Goal: Book appointment/travel/reservation

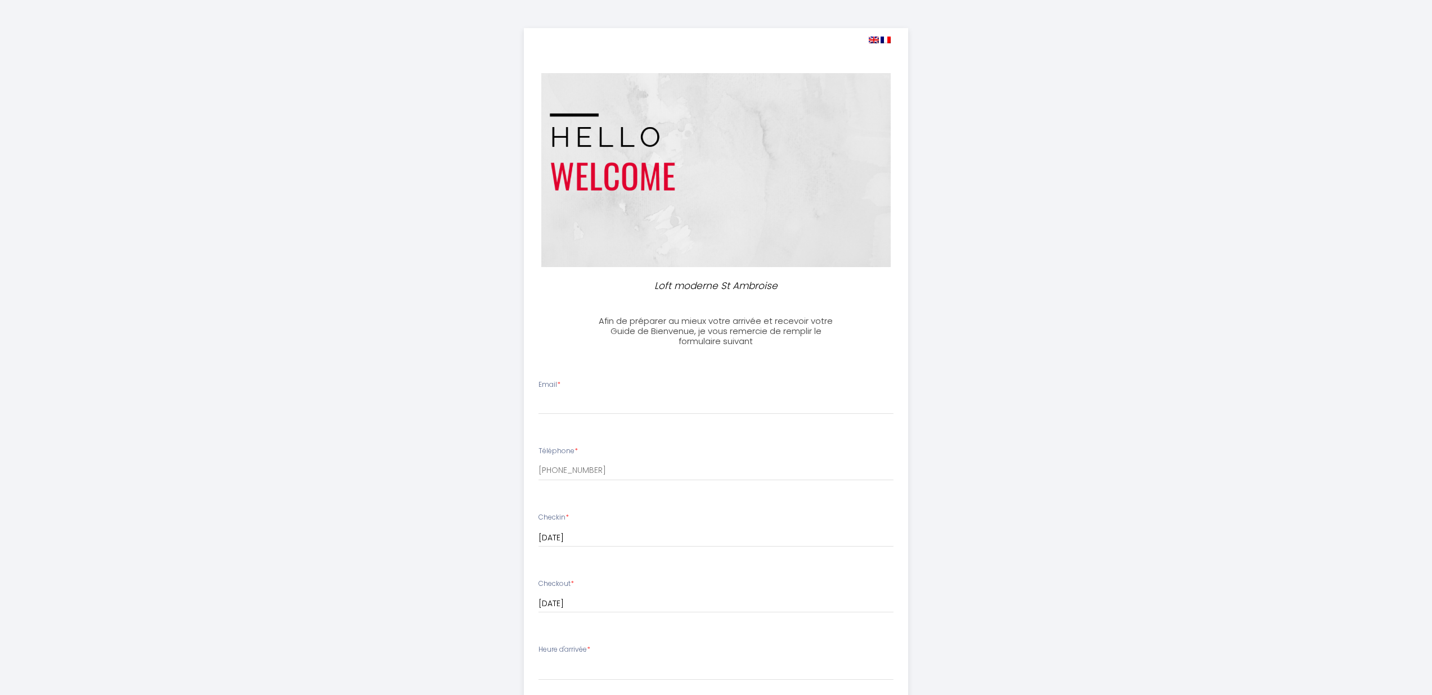
select select
click at [662, 395] on input "Email *" at bounding box center [715, 404] width 355 height 20
type input "[EMAIL_ADDRESS][DOMAIN_NAME]"
click at [624, 476] on input "[PHONE_NUMBER]" at bounding box center [715, 471] width 355 height 20
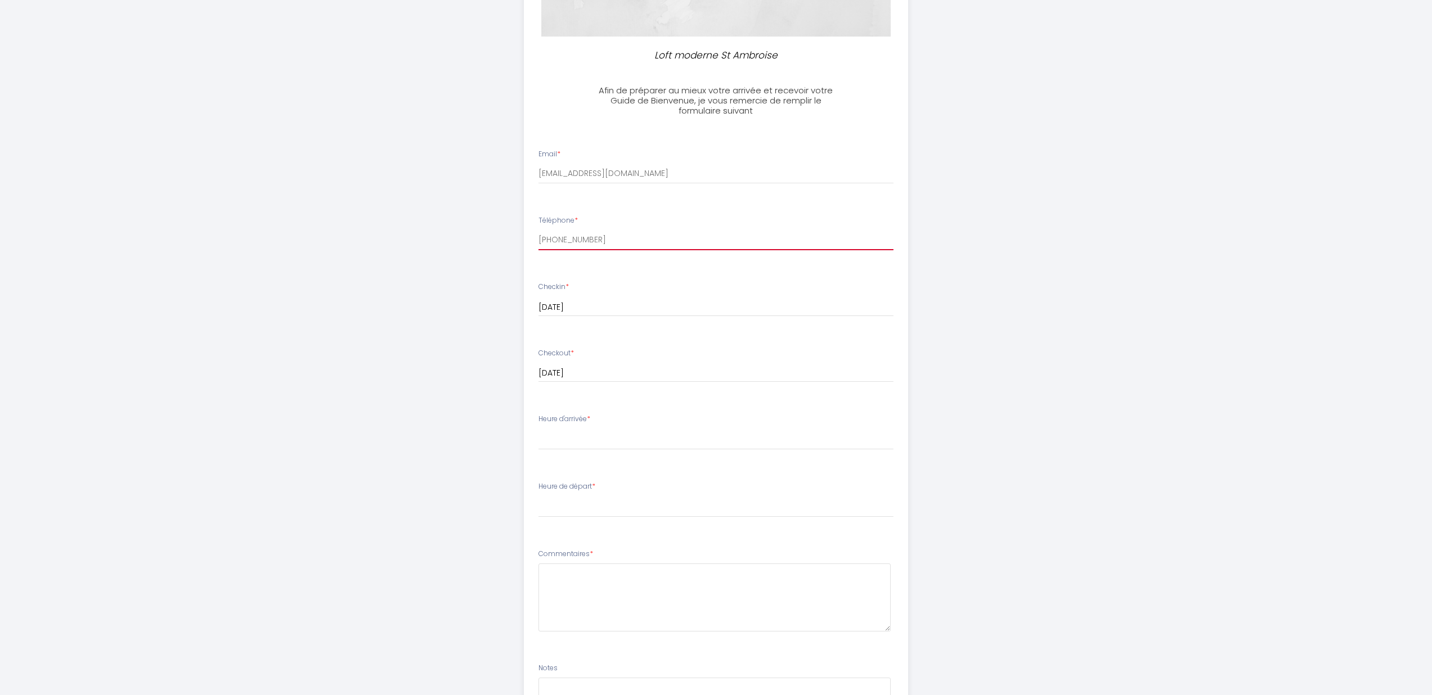
scroll to position [280, 0]
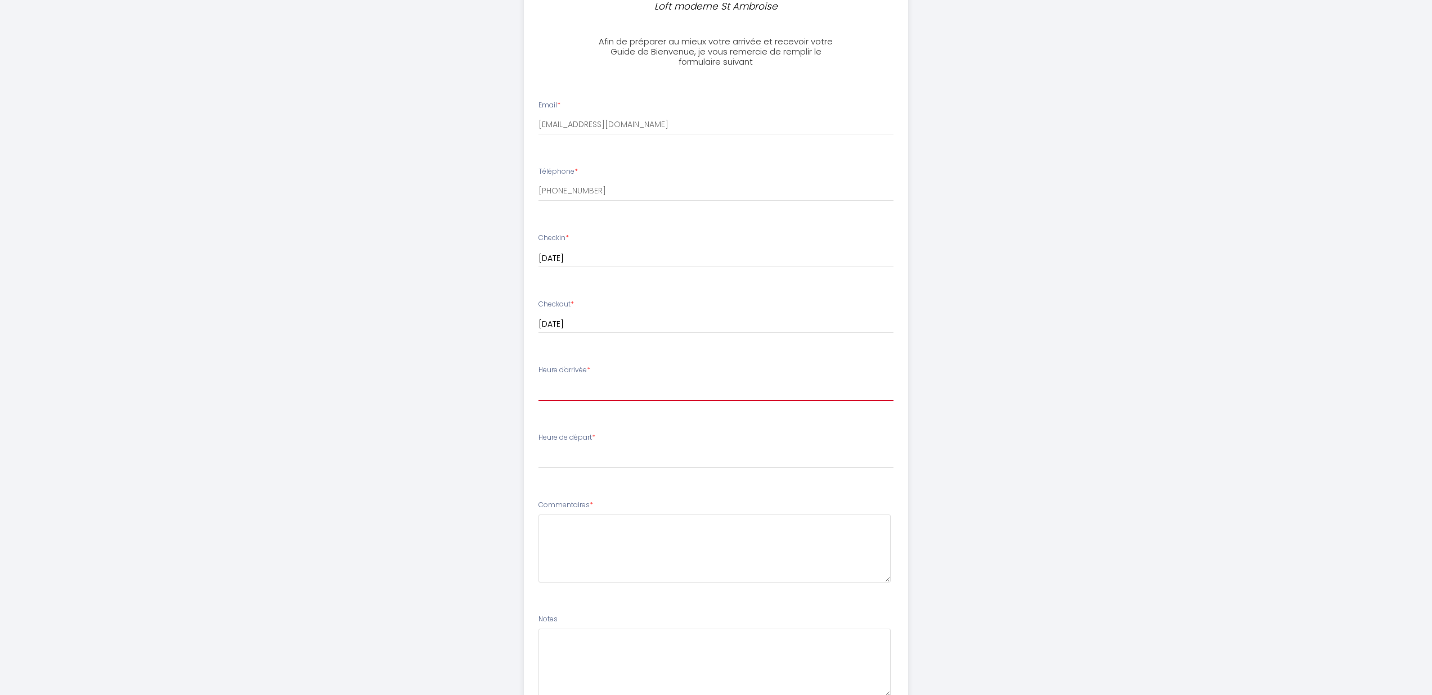
click at [588, 396] on select "16:00 16:30 17:00 17:30 18:00 18:30 19:00 19:30 20:00 20:30 21:00 21:30 22:00 2…" at bounding box center [715, 390] width 355 height 21
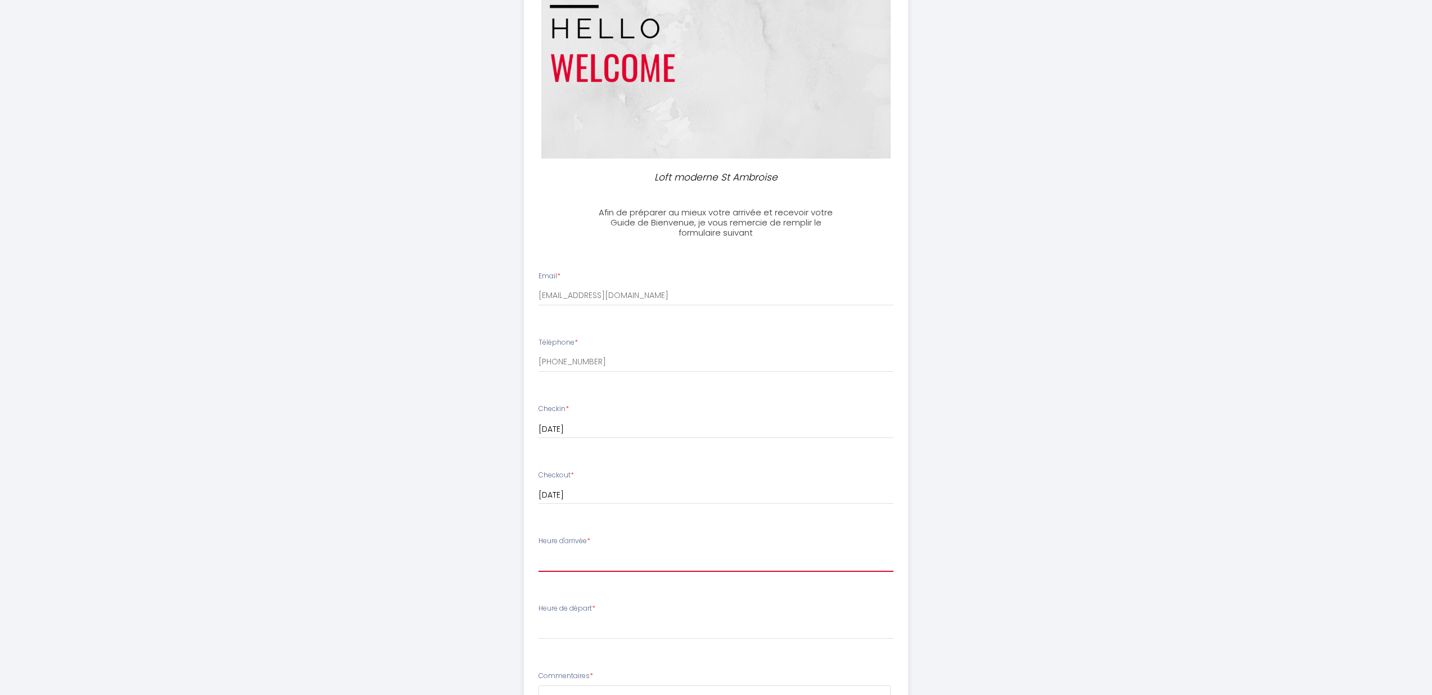
scroll to position [0, 0]
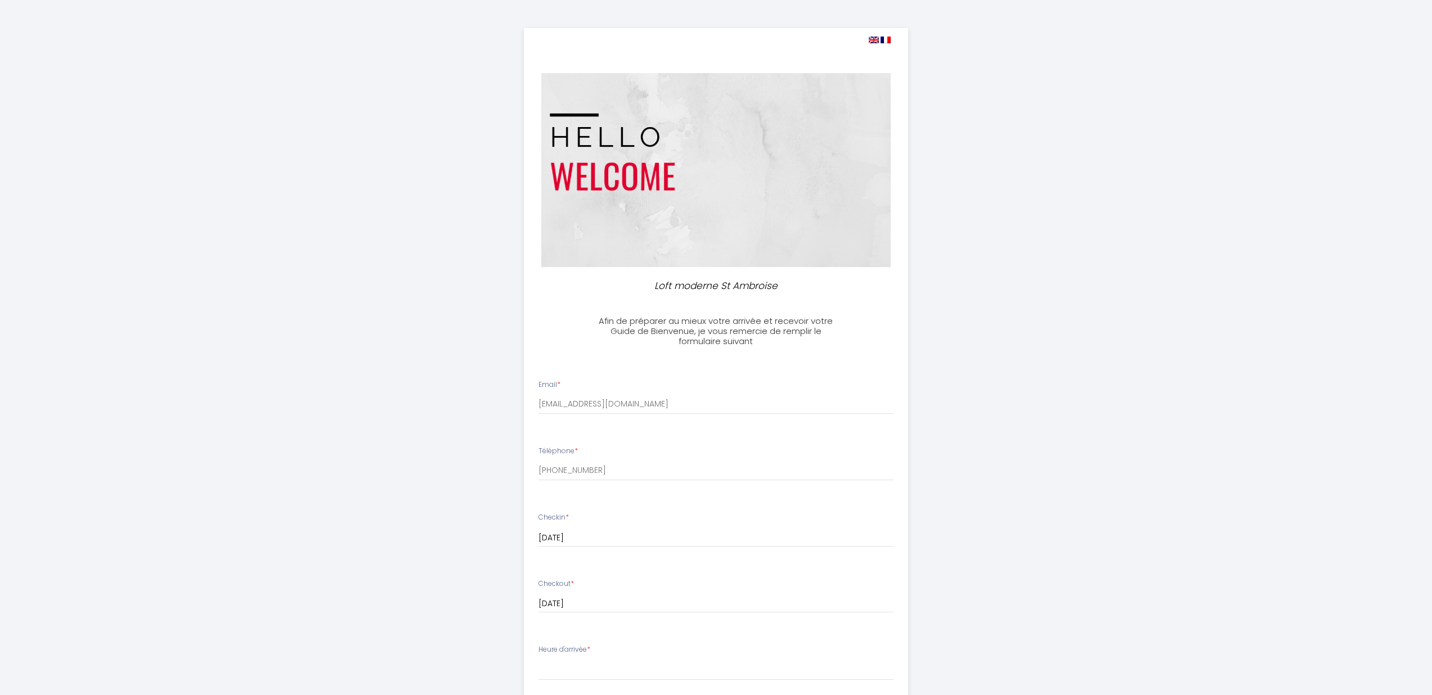
click at [874, 38] on img at bounding box center [874, 40] width 10 height 7
select select
click at [573, 474] on input "[PHONE_NUMBER]" at bounding box center [715, 468] width 355 height 20
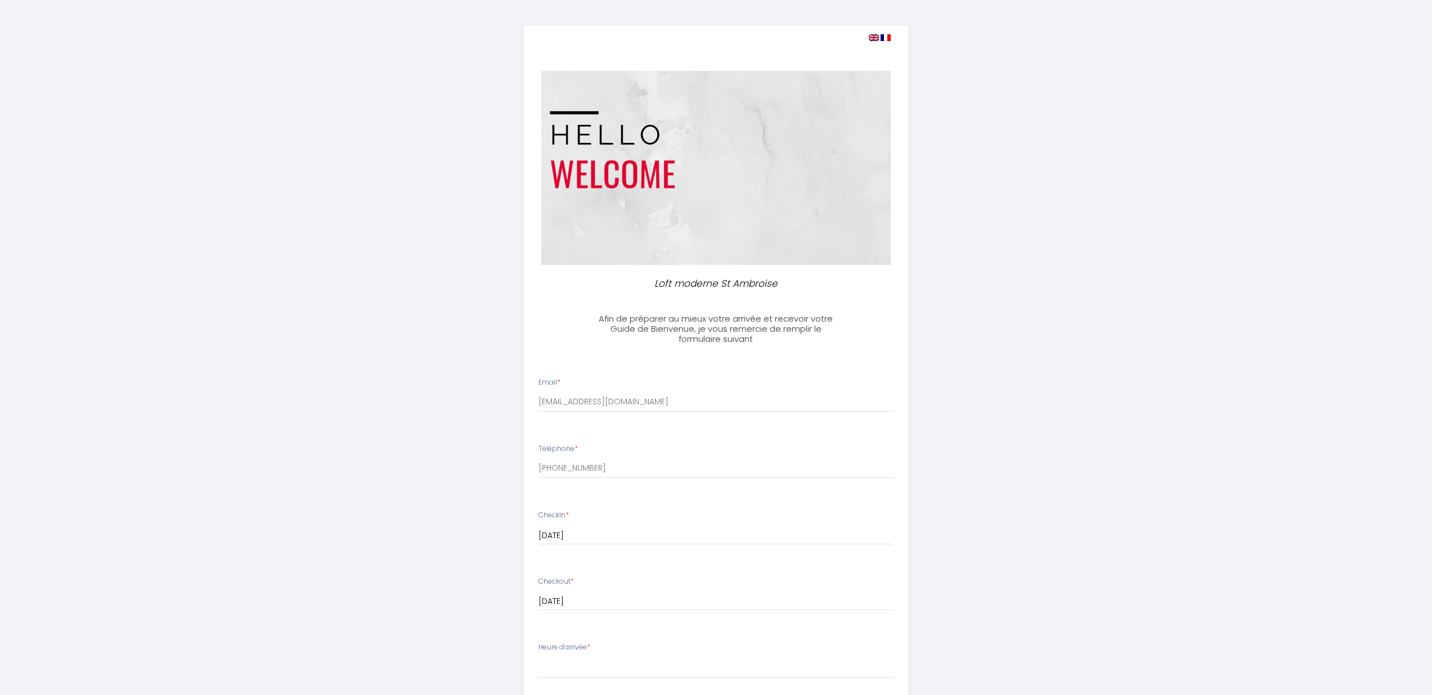
click at [618, 483] on li "Téléphone * [PHONE_NUMBER]" at bounding box center [715, 467] width 383 height 60
click at [626, 447] on div "Téléphone * [PHONE_NUMBER]" at bounding box center [716, 461] width 370 height 35
click at [623, 455] on div "Téléphone * [PHONE_NUMBER]" at bounding box center [716, 461] width 370 height 35
click at [622, 466] on input "[PHONE_NUMBER]" at bounding box center [715, 468] width 355 height 20
paste input "1741691970"
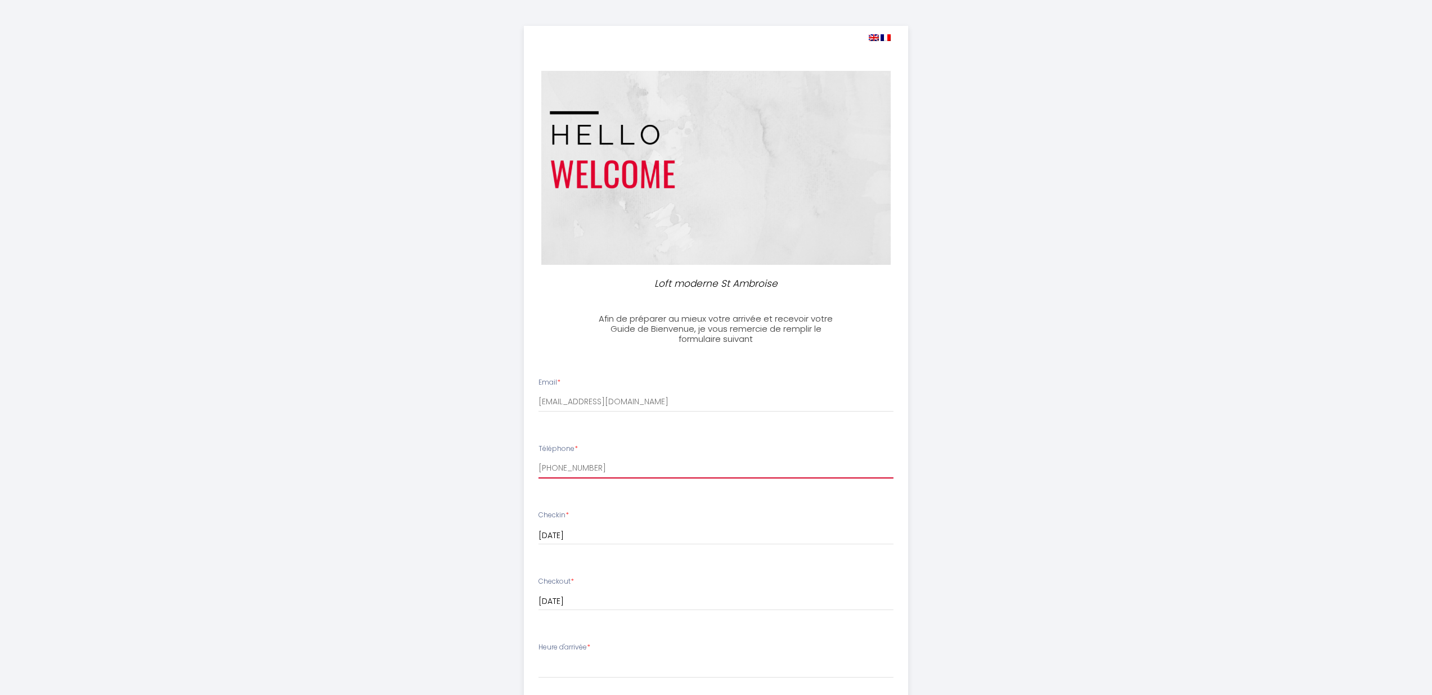
type input "[PHONE_NUMBER]"
click at [622, 626] on li "Checkout * [DATE] < [DATE] > Sun Mon Tue Wed Thu Fri Sat 1 2 3 4 5 6 7 8 9 10 1…" at bounding box center [715, 600] width 383 height 60
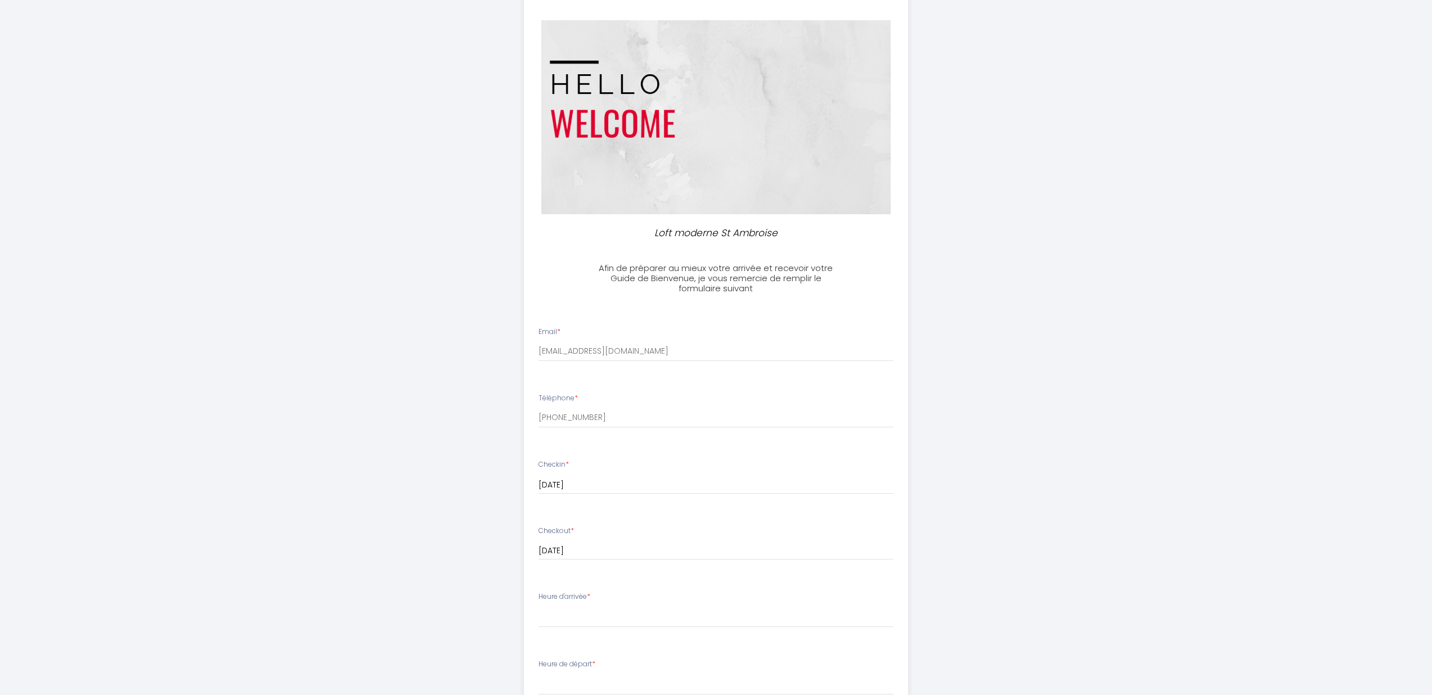
scroll to position [106, 0]
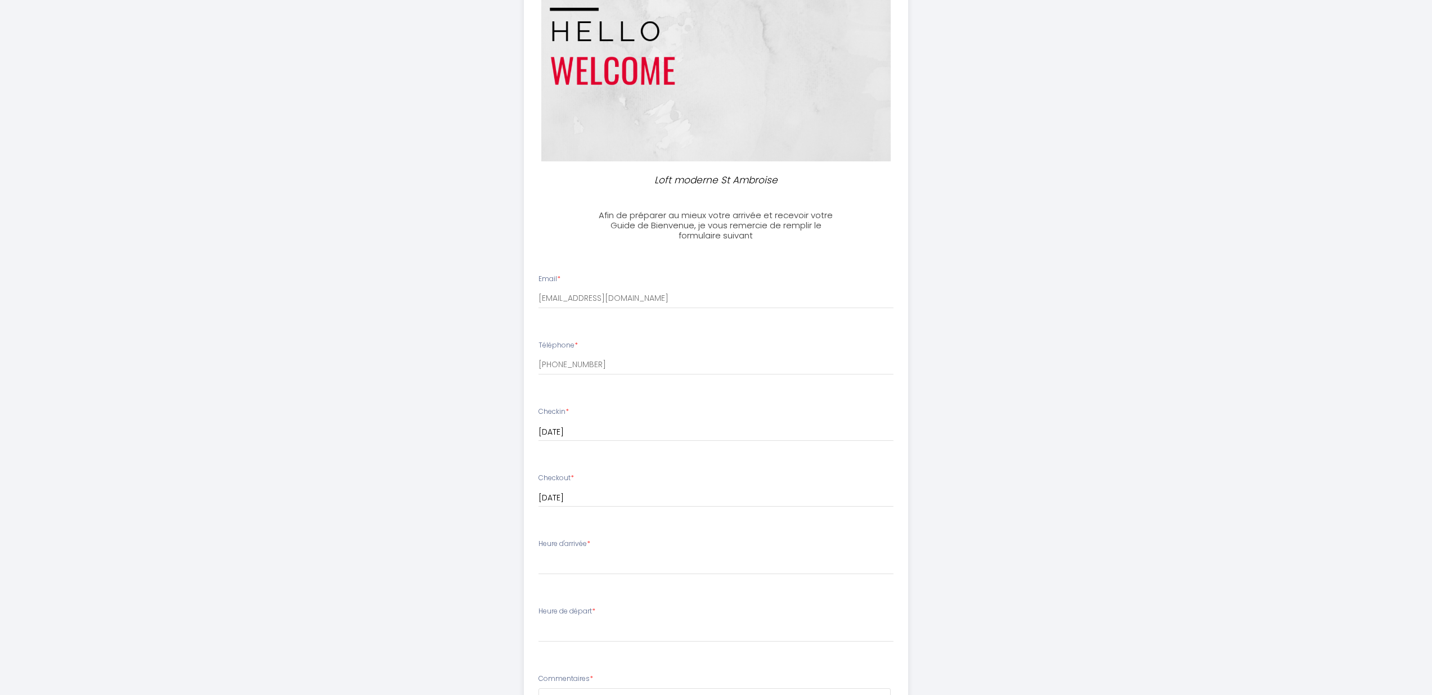
click at [602, 596] on ul "Email * [EMAIL_ADDRESS][DOMAIN_NAME] Téléphone * [PHONE_NUMBER] Checkin * [DATE…" at bounding box center [716, 577] width 398 height 635
click at [603, 584] on li "Heure d'arrivée * 16:00 16:30 17:00 17:30 18:00 18:30 19:00 19:30 20:00 20:30 2…" at bounding box center [715, 562] width 383 height 61
click at [604, 582] on li "Heure d'arrivée * 16:00 16:30 17:00 17:30 18:00 18:30 19:00 19:30 20:00 20:30 2…" at bounding box center [715, 562] width 383 height 61
click at [605, 579] on li "Heure d'arrivée * 16:00 16:30 17:00 17:30 18:00 18:30 19:00 19:30 20:00 20:30 2…" at bounding box center [715, 562] width 383 height 61
click at [605, 577] on li "Heure d'arrivée * 16:00 16:30 17:00 17:30 18:00 18:30 19:00 19:30 20:00 20:30 2…" at bounding box center [715, 562] width 383 height 61
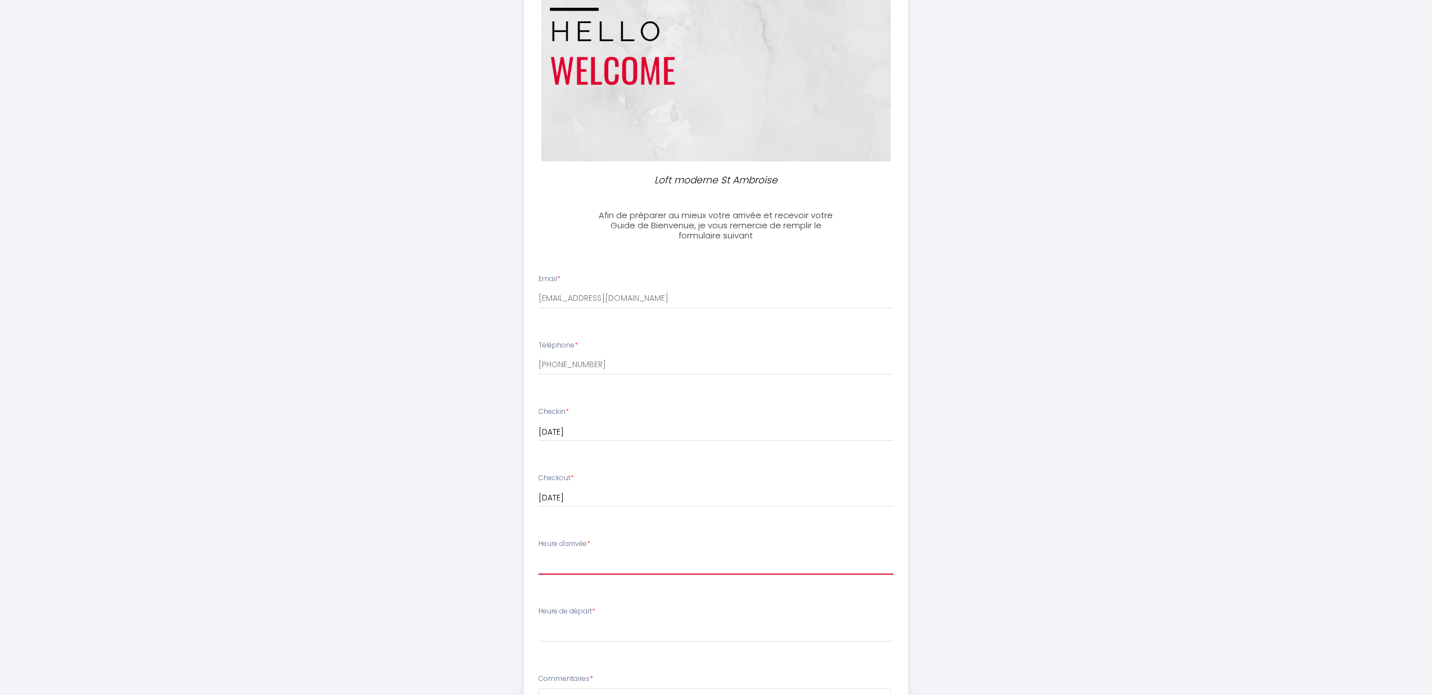
click at [608, 567] on select "16:00 16:30 17:00 17:30 18:00 18:30 19:00 19:30 20:00 20:30 21:00 21:30 22:00 2…" at bounding box center [715, 564] width 355 height 21
click at [588, 559] on select "16:00 16:30 17:00 17:30 18:00 18:30 19:00 19:30 20:00 20:30 21:00 21:30 22:00 2…" at bounding box center [715, 564] width 355 height 21
click at [563, 551] on div "Heure d'arrivée * 16:00 16:30 17:00 17:30 18:00 18:30 19:00 19:30 20:00 20:30 2…" at bounding box center [715, 557] width 355 height 36
click at [568, 566] on select "16:00 16:30 17:00 17:30 18:00 18:30 19:00 19:30 20:00 20:30 21:00 21:30 22:00 2…" at bounding box center [715, 564] width 355 height 21
select select "16:00"
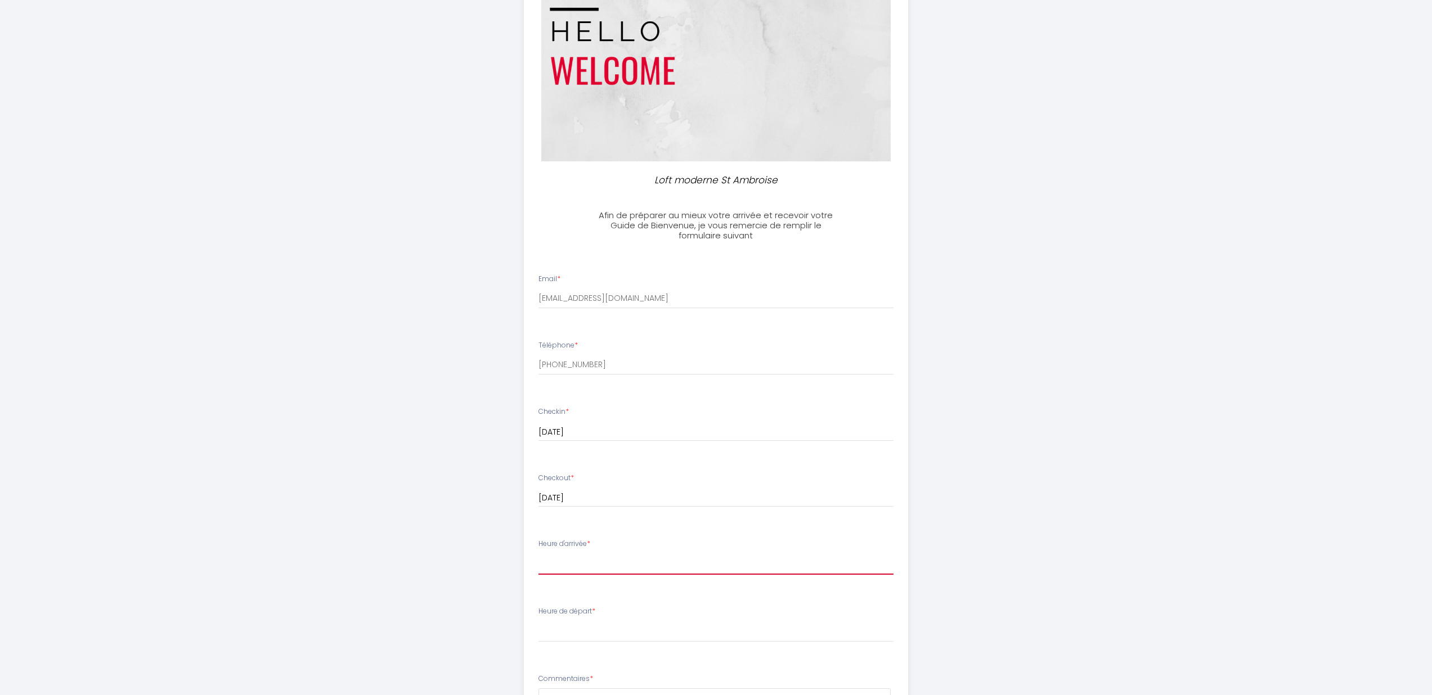
click at [538, 554] on select "16:00 16:30 17:00 17:30 18:00 18:30 19:00 19:30 20:00 20:30 21:00 21:30 22:00 2…" at bounding box center [715, 564] width 355 height 21
click at [579, 611] on label "Heure de départ *" at bounding box center [566, 611] width 57 height 11
click at [577, 625] on select "00:00 00:30 01:00 01:30 02:00 02:30 03:00 03:30 04:00 04:30 05:00 05:30 06:00 0…" at bounding box center [715, 631] width 355 height 21
select select "11:00"
click at [538, 621] on select "00:00 00:30 01:00 01:30 02:00 02:30 03:00 03:30 04:00 04:30 05:00 05:30 06:00 0…" at bounding box center [715, 631] width 355 height 21
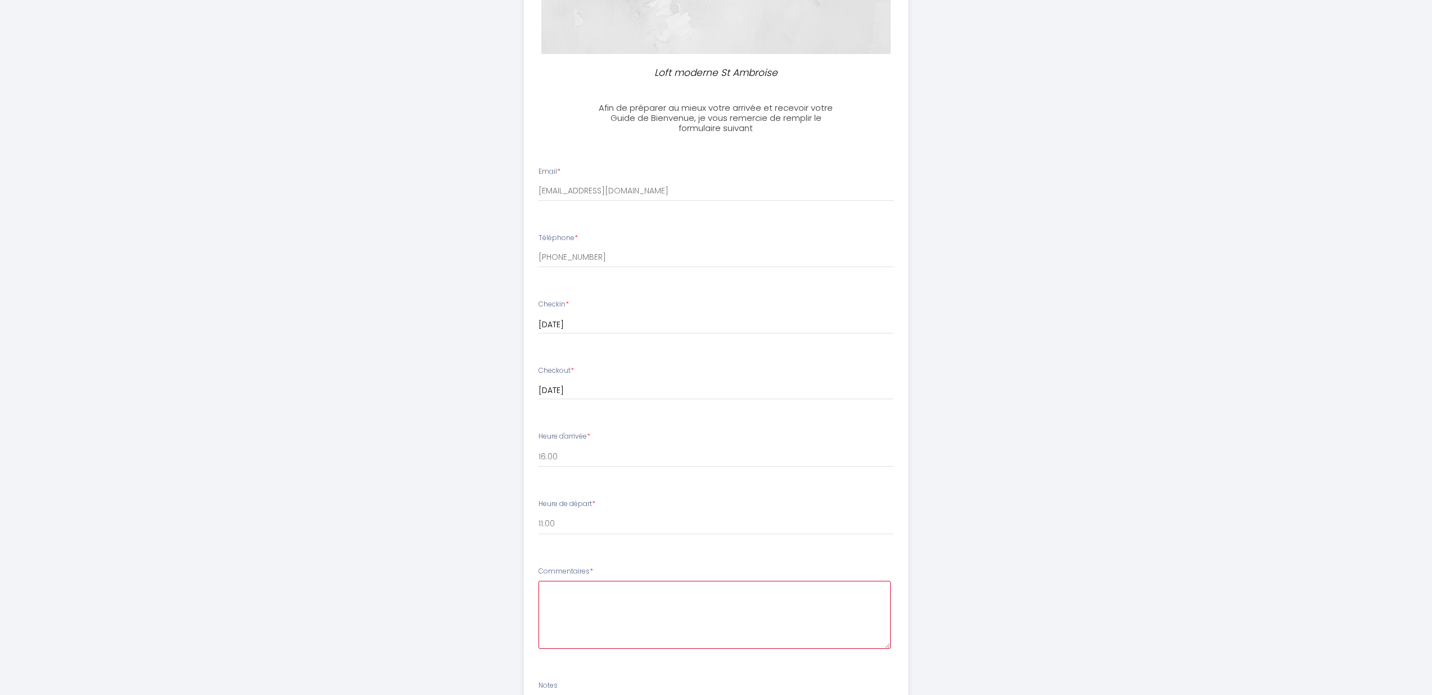
click at [591, 602] on textarea at bounding box center [714, 615] width 352 height 68
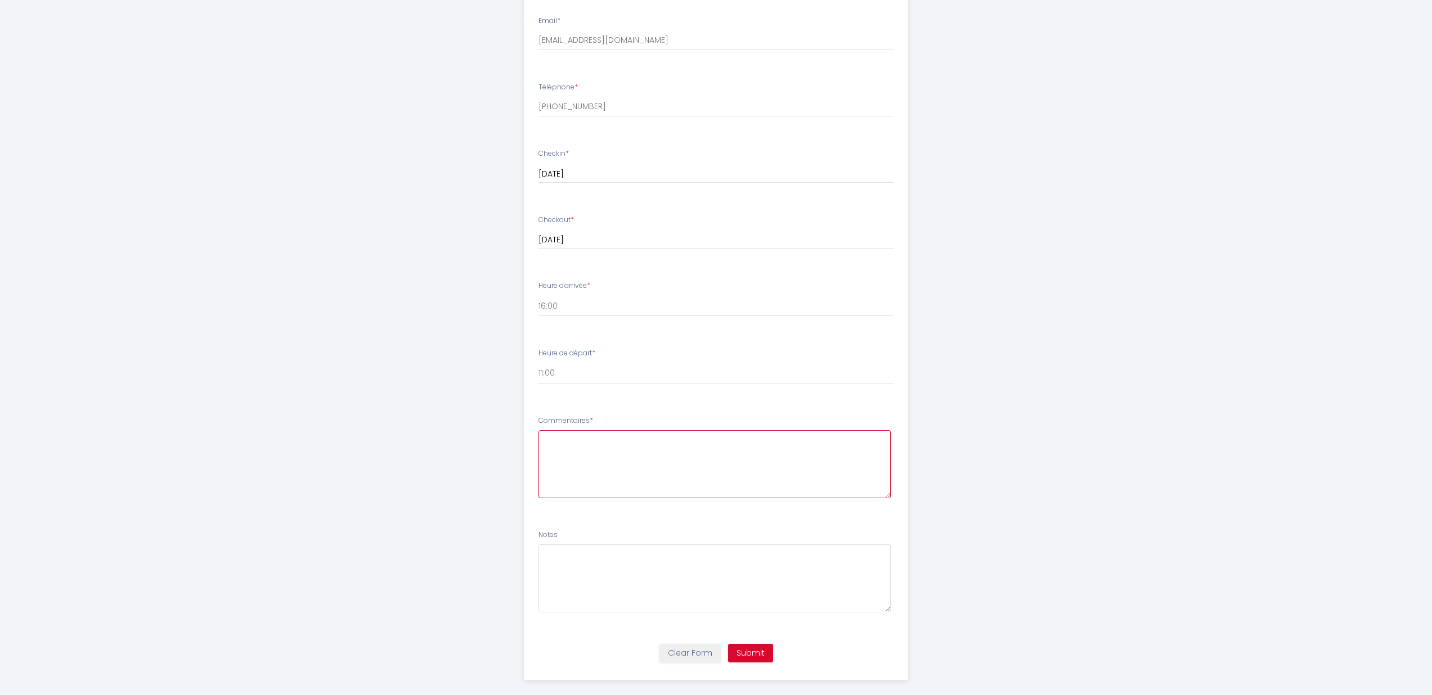
scroll to position [377, 0]
type textarea "C"
type textarea "n/A"
type textarea "Can we store our luggage here for the day?"
click at [767, 647] on button "Submit" at bounding box center [750, 640] width 45 height 19
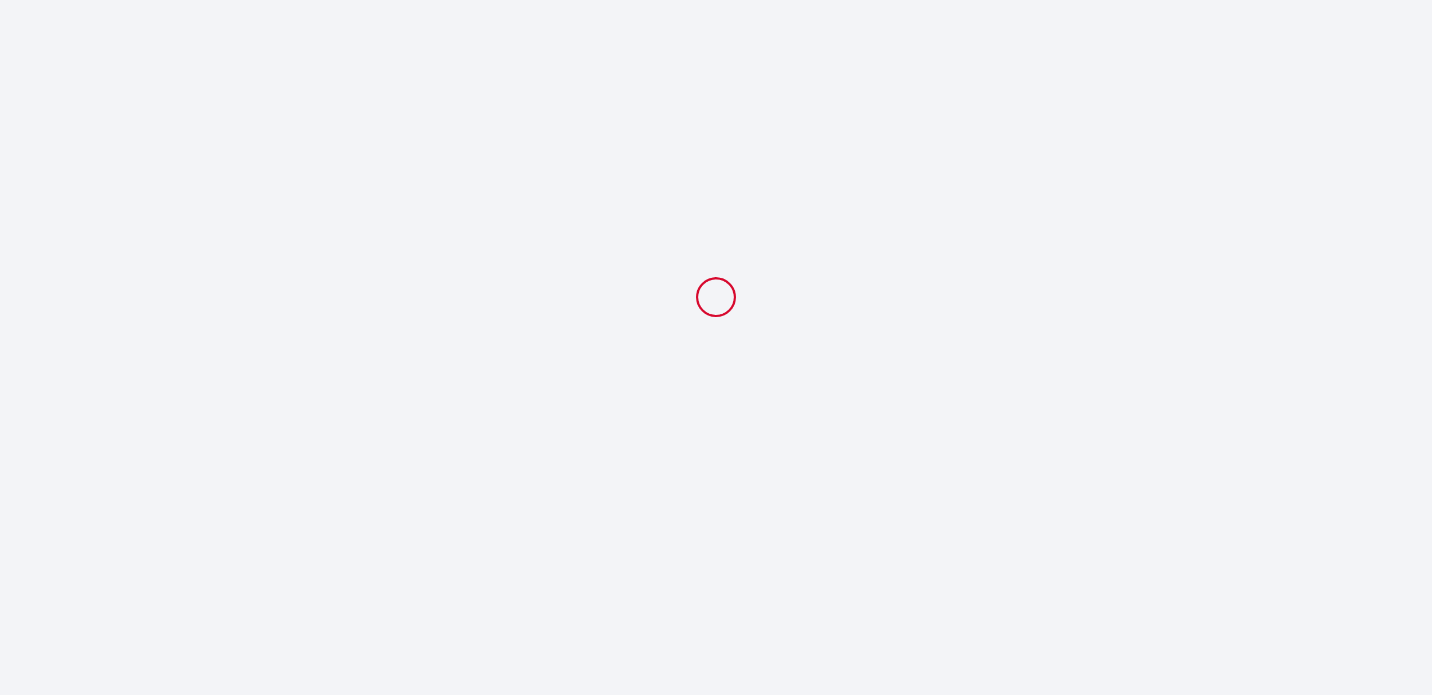
scroll to position [0, 0]
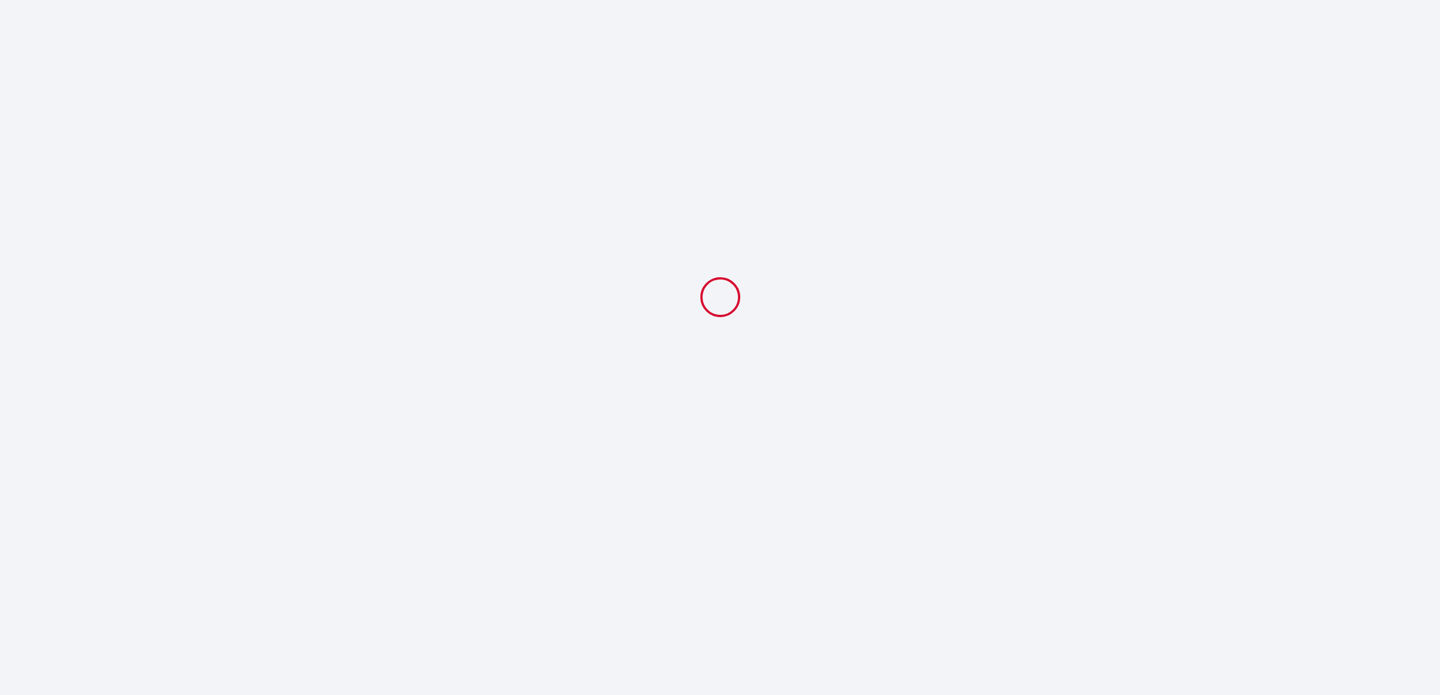
select select "11:00"
